Goal: Task Accomplishment & Management: Use online tool/utility

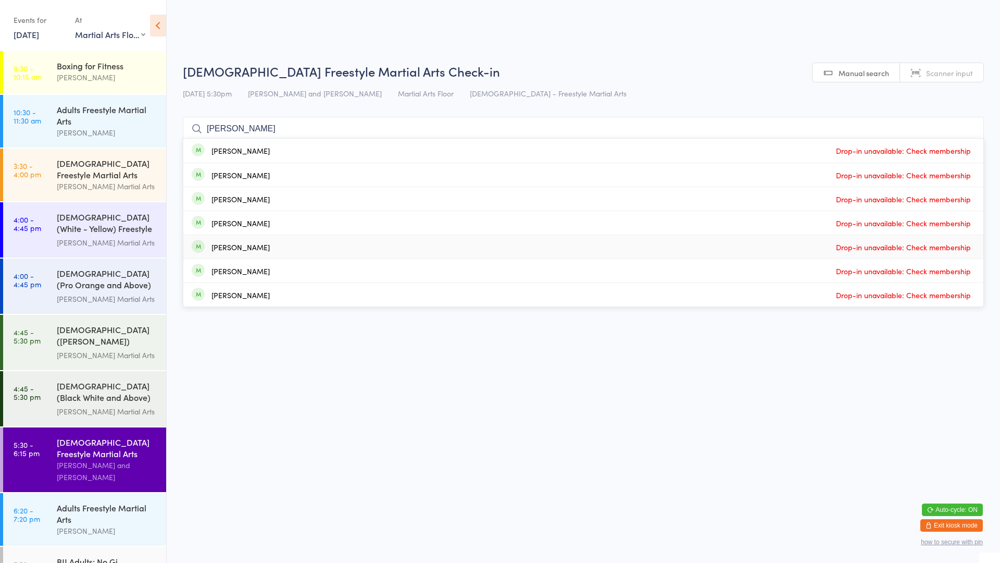
select select "0"
type input "[PERSON_NAME]"
click at [82, 510] on div "Adults Freestyle Martial Arts" at bounding box center [107, 513] width 101 height 23
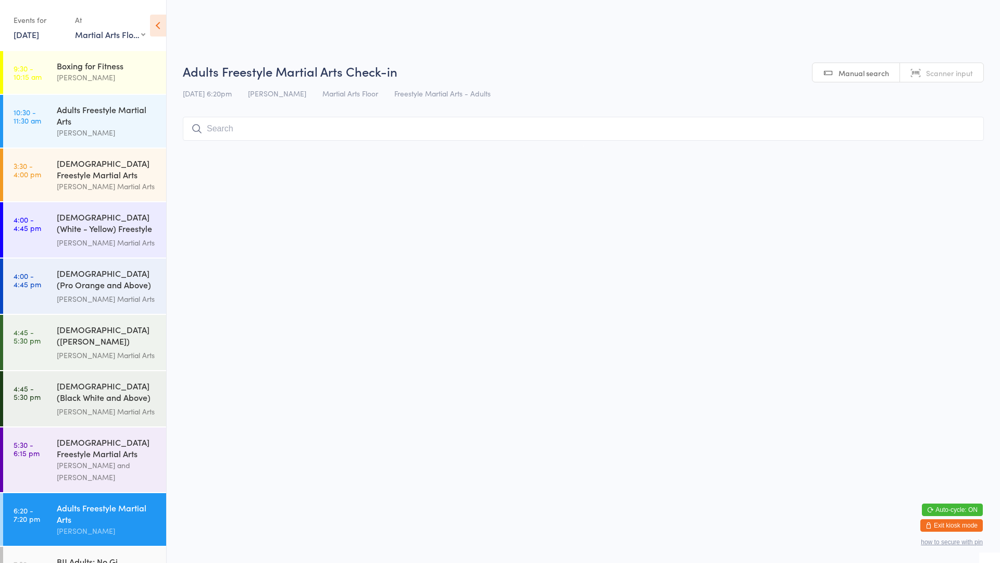
click at [257, 129] on input "search" at bounding box center [583, 129] width 801 height 24
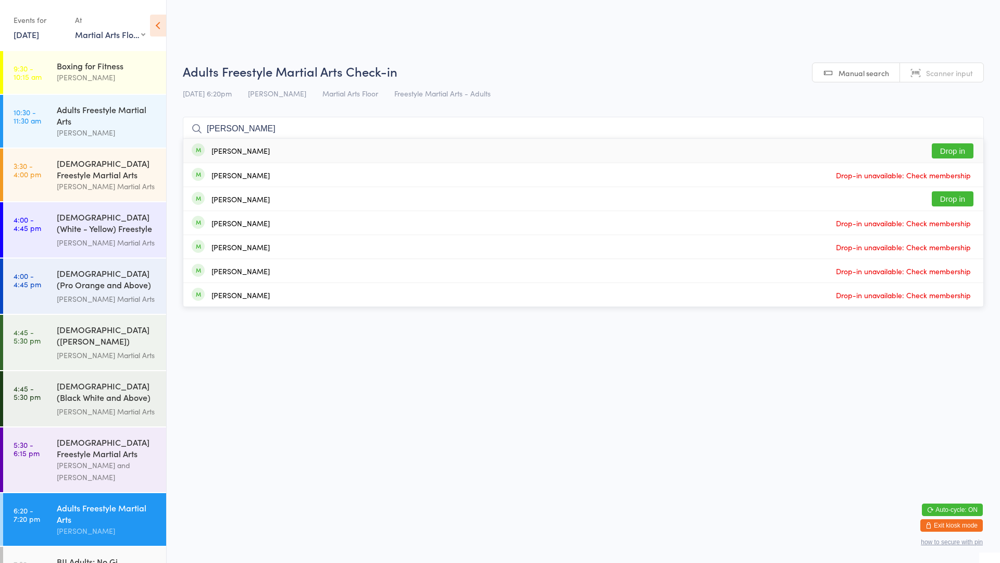
type input "[PERSON_NAME]"
click at [937, 146] on button "Drop in" at bounding box center [953, 150] width 42 height 15
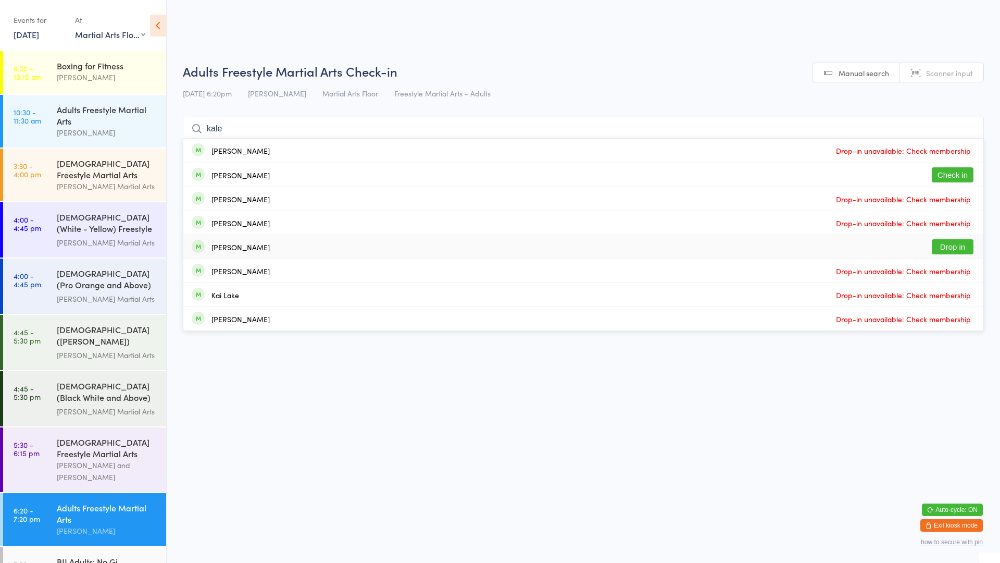
type input "kale"
click at [961, 244] on button "Drop in" at bounding box center [953, 246] width 42 height 15
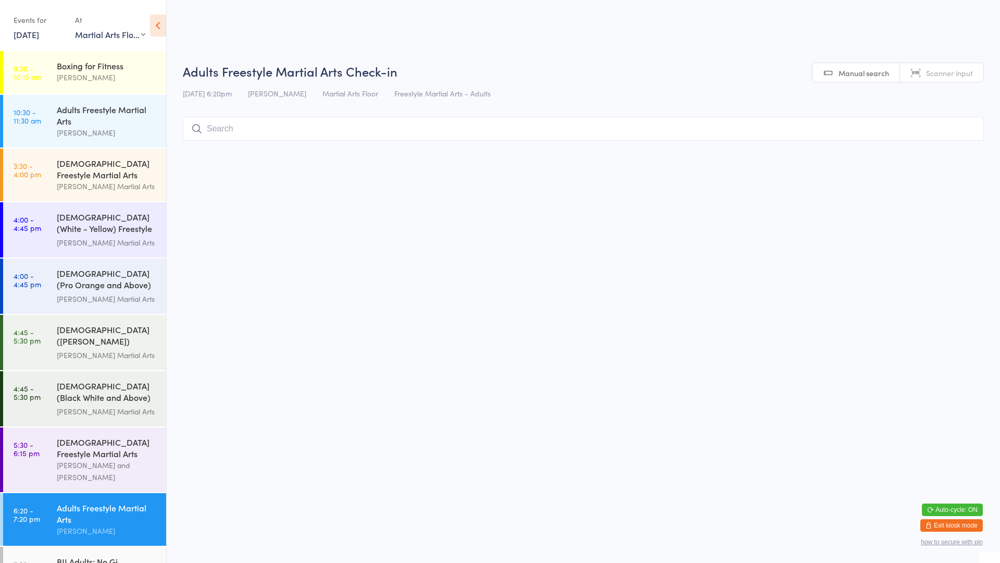
click at [298, 135] on input "search" at bounding box center [583, 129] width 801 height 24
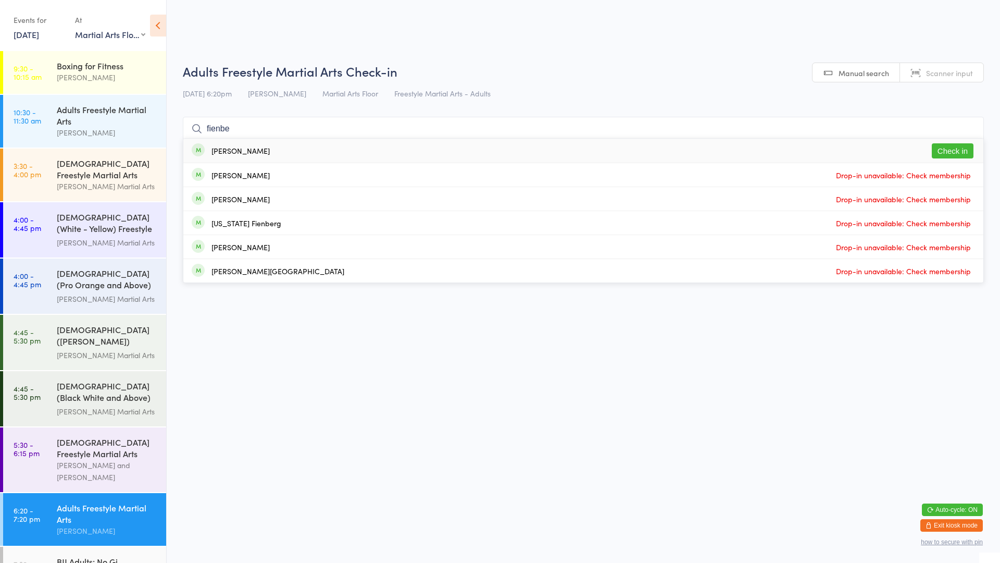
type input "fienbe"
click at [955, 147] on button "Check in" at bounding box center [953, 150] width 42 height 15
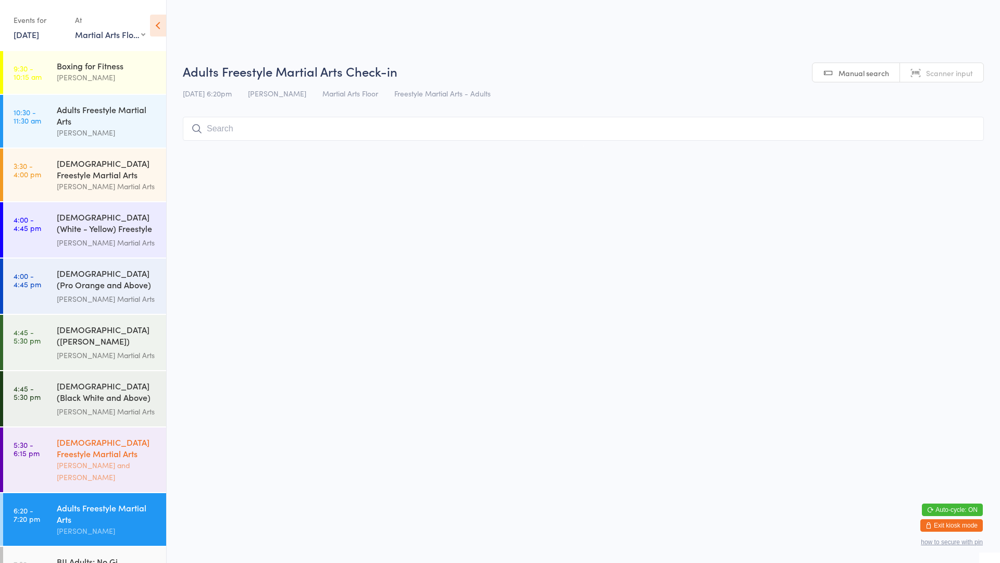
drag, startPoint x: 88, startPoint y: 438, endPoint x: 76, endPoint y: 427, distance: 16.2
click at [86, 438] on div "[DEMOGRAPHIC_DATA] Freestyle Martial Arts" at bounding box center [107, 447] width 101 height 23
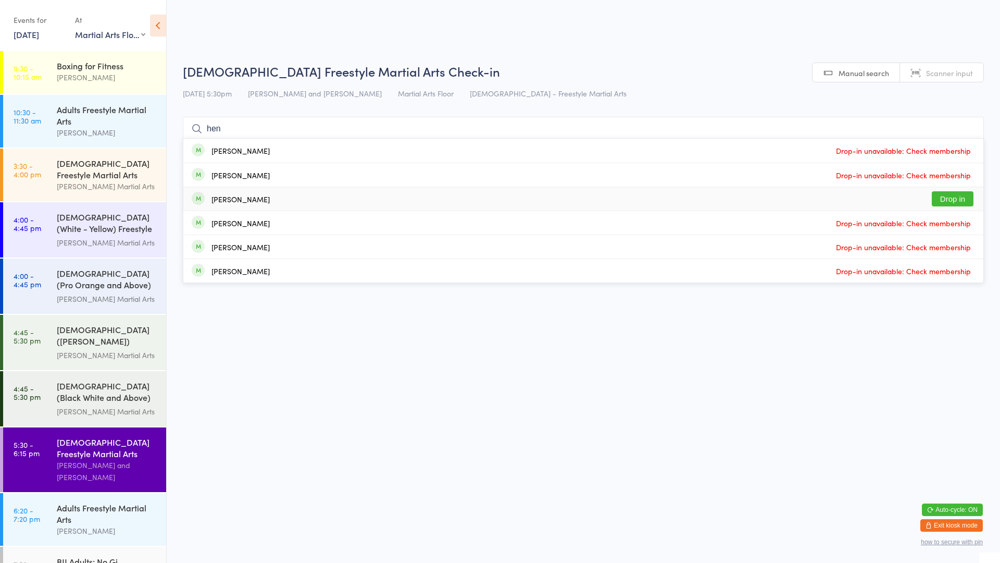
type input "hen"
click at [956, 199] on button "Drop in" at bounding box center [953, 198] width 42 height 15
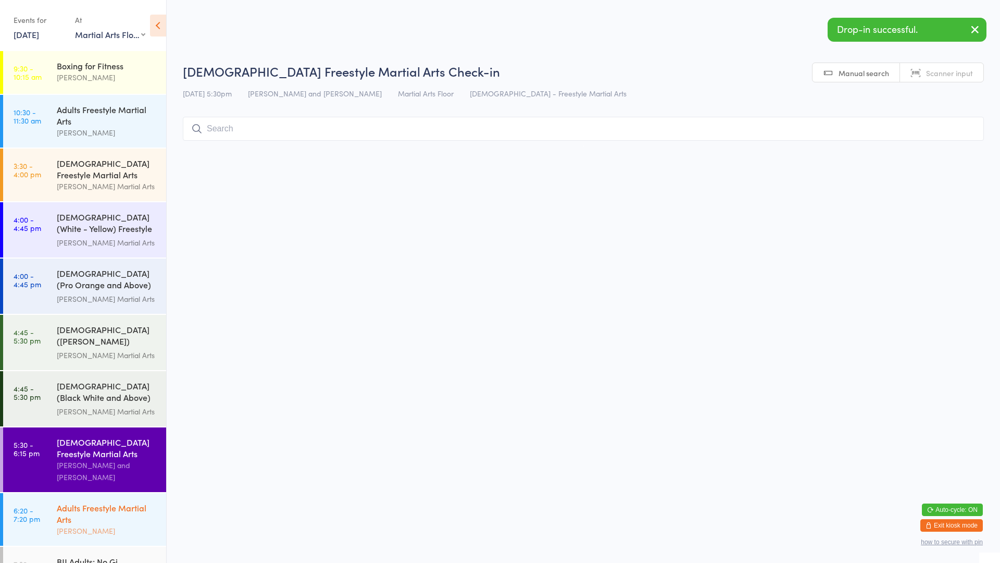
click at [47, 523] on link "6:20 - 7:20 pm Adults Freestyle Martial Arts [PERSON_NAME]" at bounding box center [84, 519] width 163 height 53
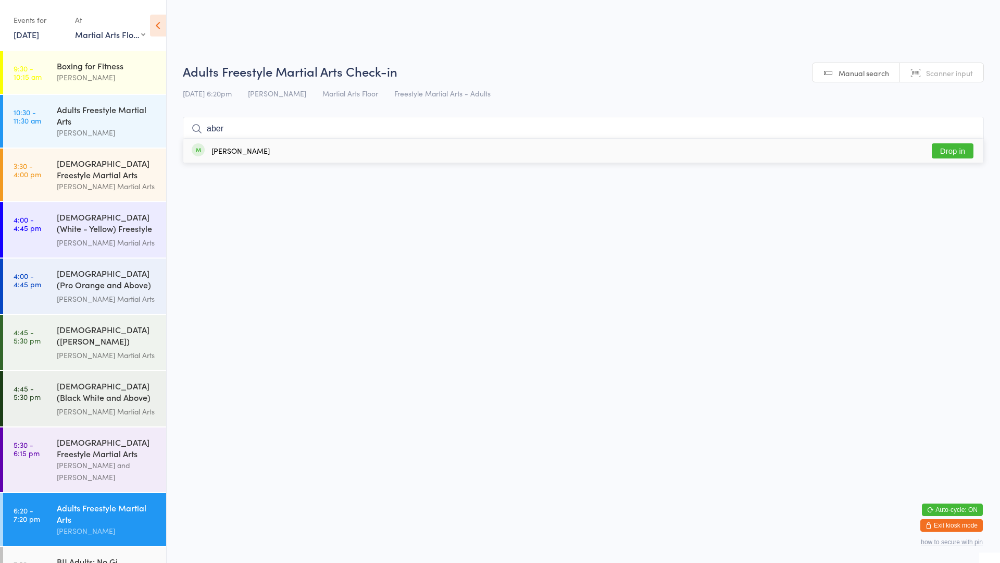
type input "aber"
click at [957, 155] on button "Drop in" at bounding box center [953, 150] width 42 height 15
